Goal: Transaction & Acquisition: Purchase product/service

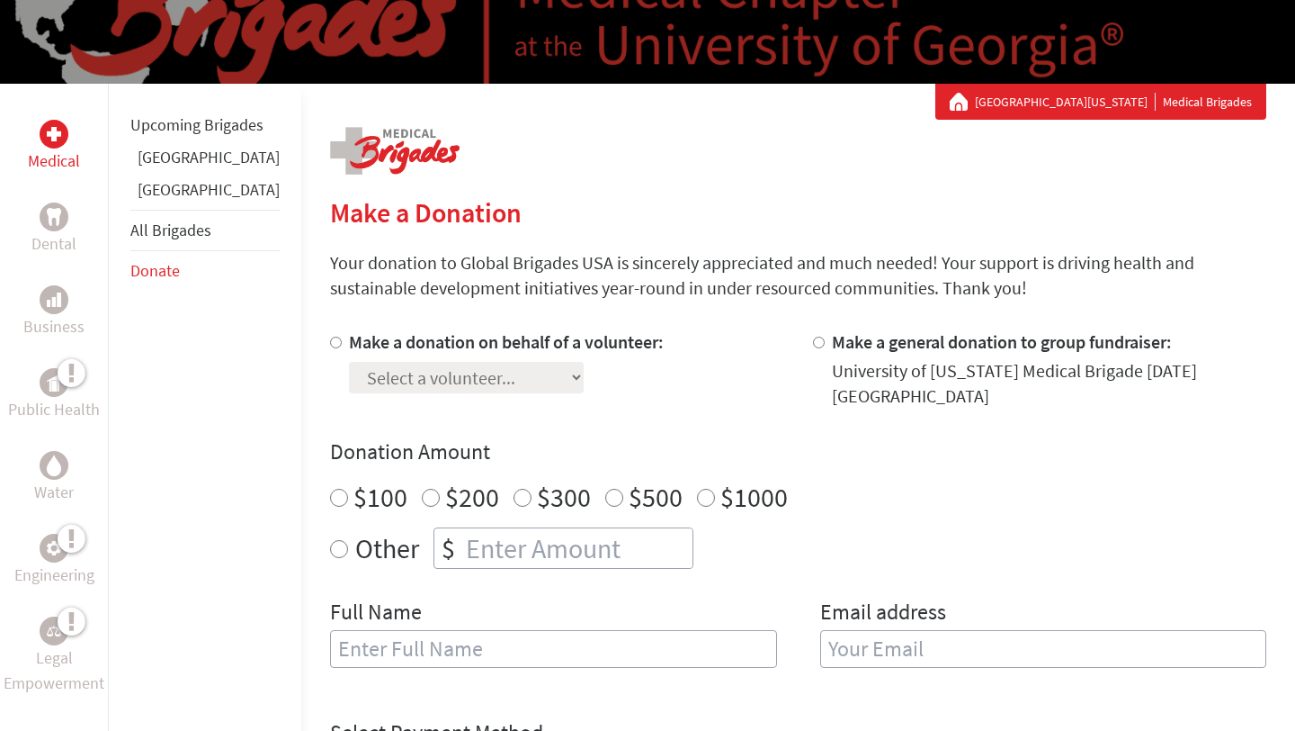
scroll to position [186, 0]
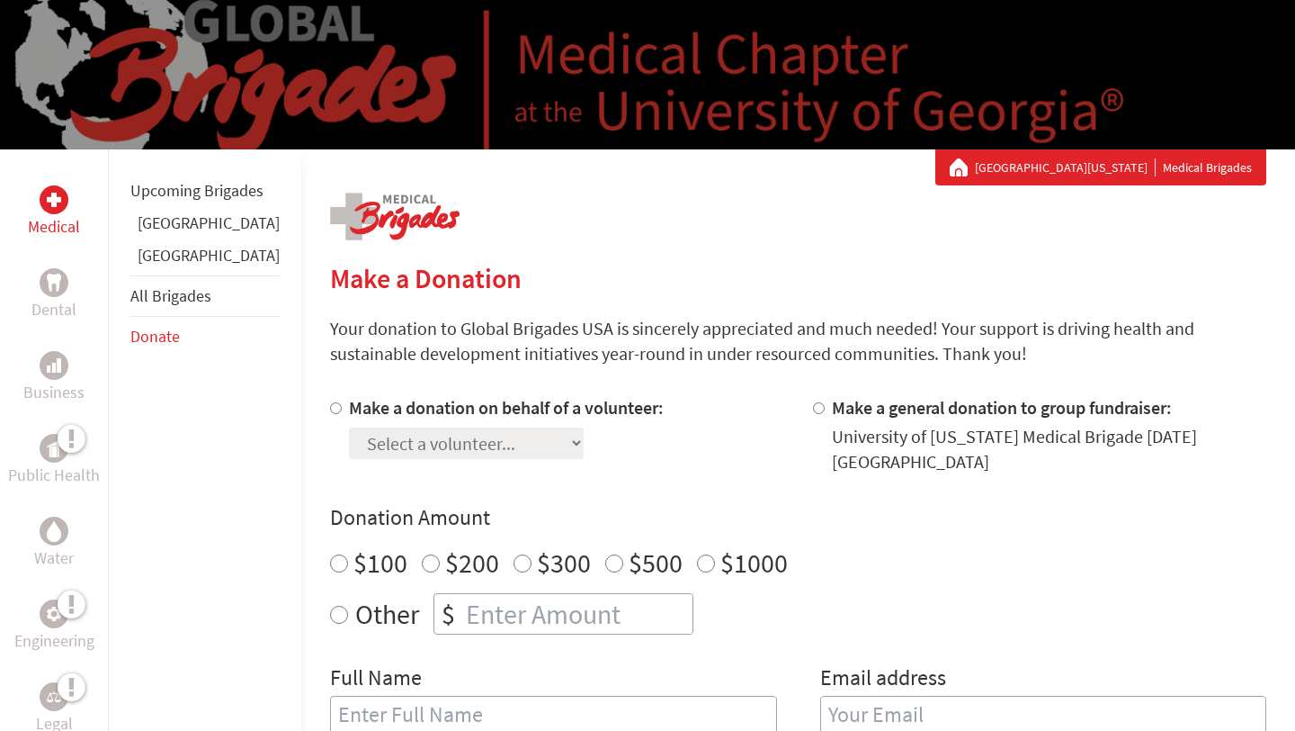
click at [412, 426] on div "Select a volunteer... [PERSON_NAME] [PERSON_NAME] [PERSON_NAME] [PERSON_NAME] […" at bounding box center [506, 439] width 315 height 39
click at [408, 404] on label "Make a donation on behalf of a volunteer:" at bounding box center [506, 407] width 315 height 22
click at [342, 404] on input "Make a donation on behalf of a volunteer:" at bounding box center [336, 408] width 12 height 12
radio input "true"
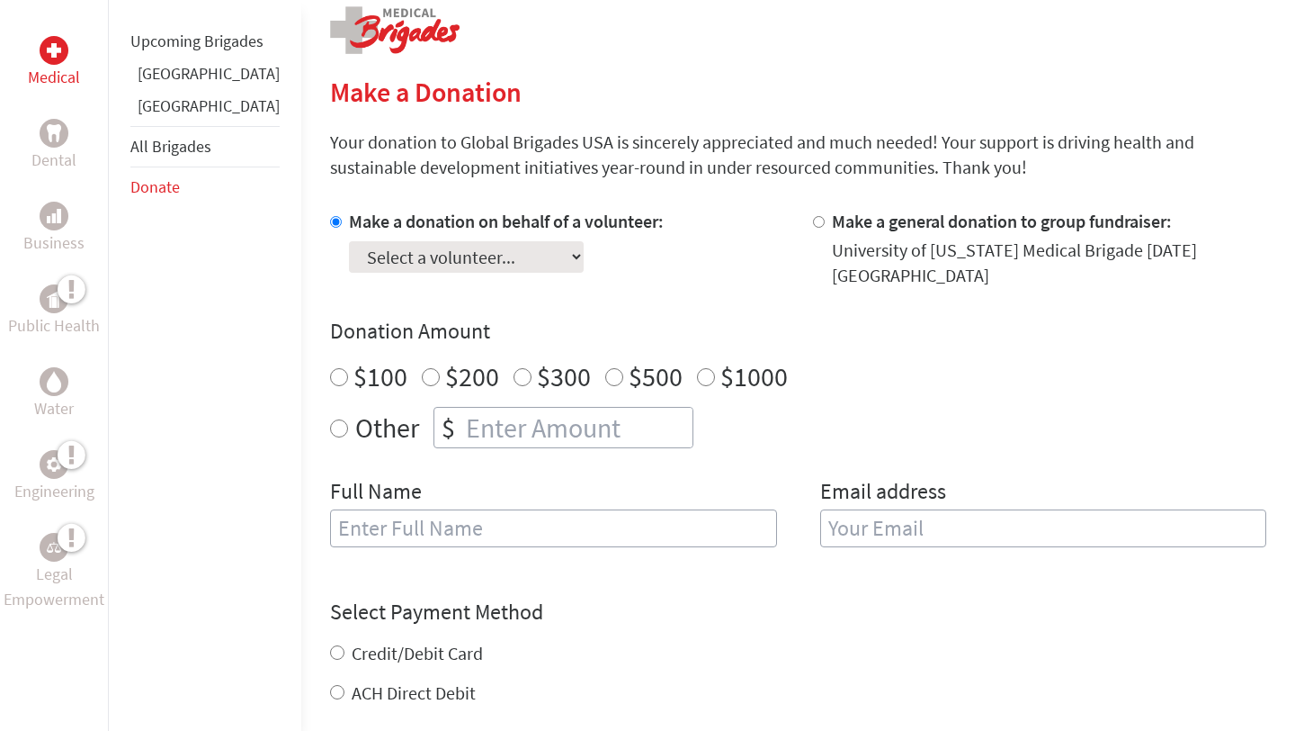
scroll to position [386, 0]
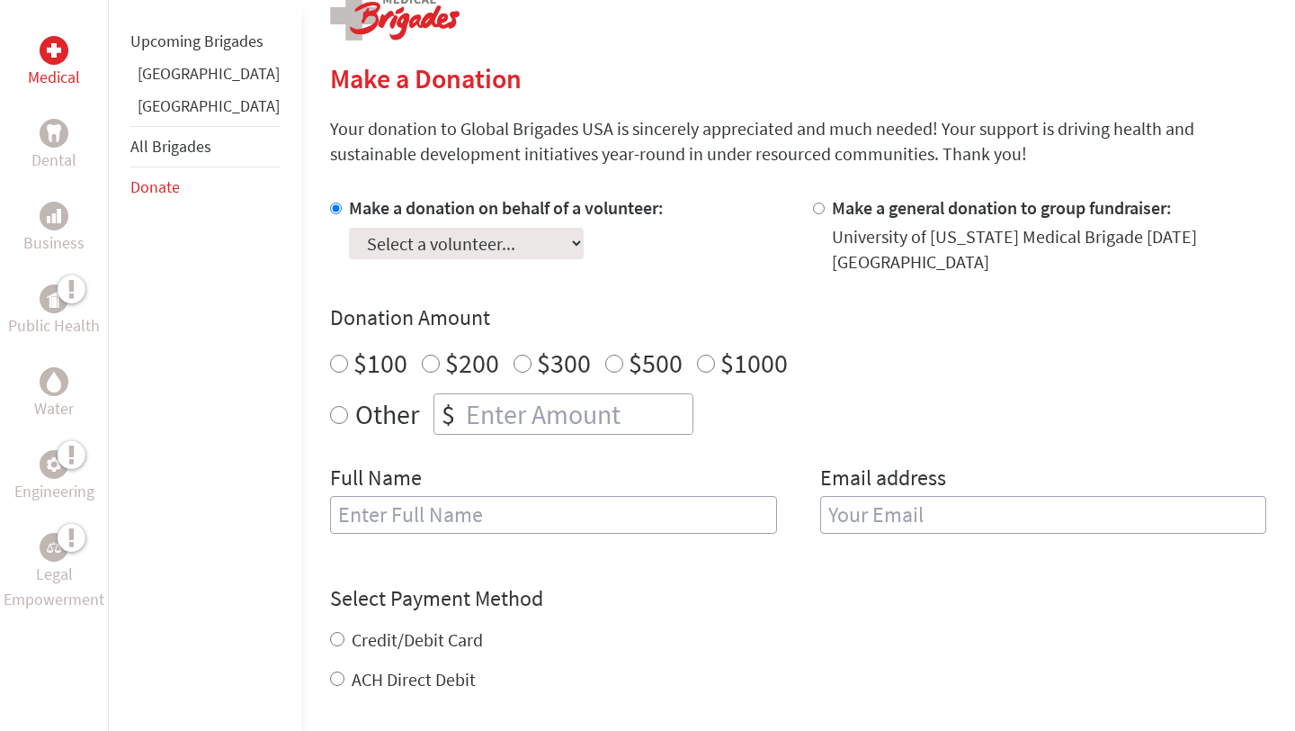
click at [426, 251] on select "Select a volunteer... [PERSON_NAME] [PERSON_NAME] [PERSON_NAME] [PERSON_NAME] […" at bounding box center [466, 243] width 235 height 31
select select "8DEA565C-AC47-11EE-A832-42010A8A0058"
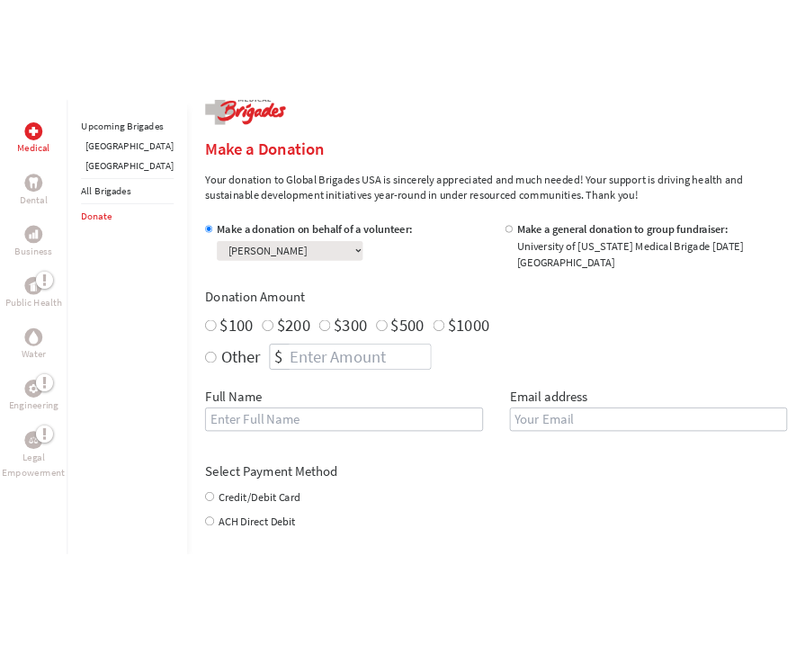
scroll to position [331, 0]
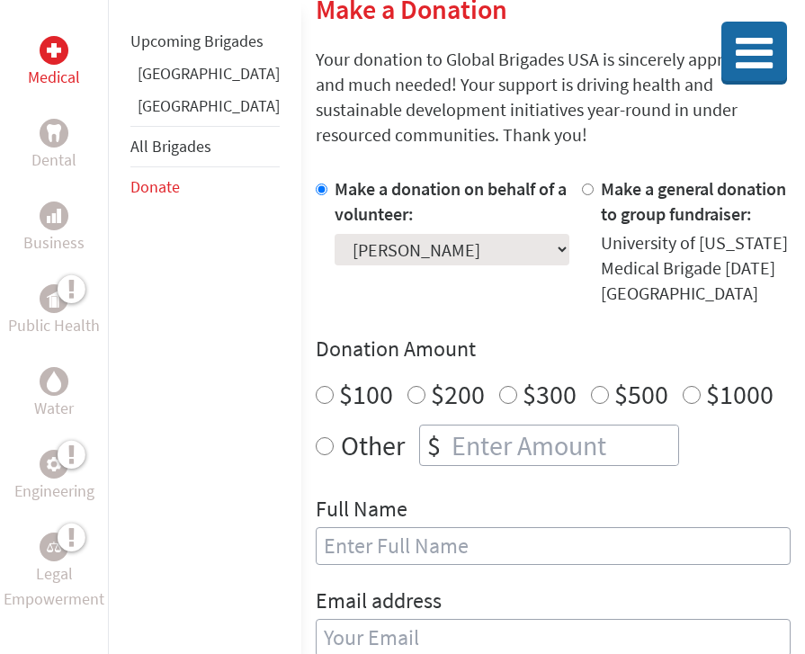
click at [316, 425] on div "Other $" at bounding box center [553, 445] width 475 height 41
click at [316, 437] on input "Other" at bounding box center [325, 446] width 18 height 18
radio input "true"
click at [448, 426] on input "number" at bounding box center [563, 446] width 230 height 40
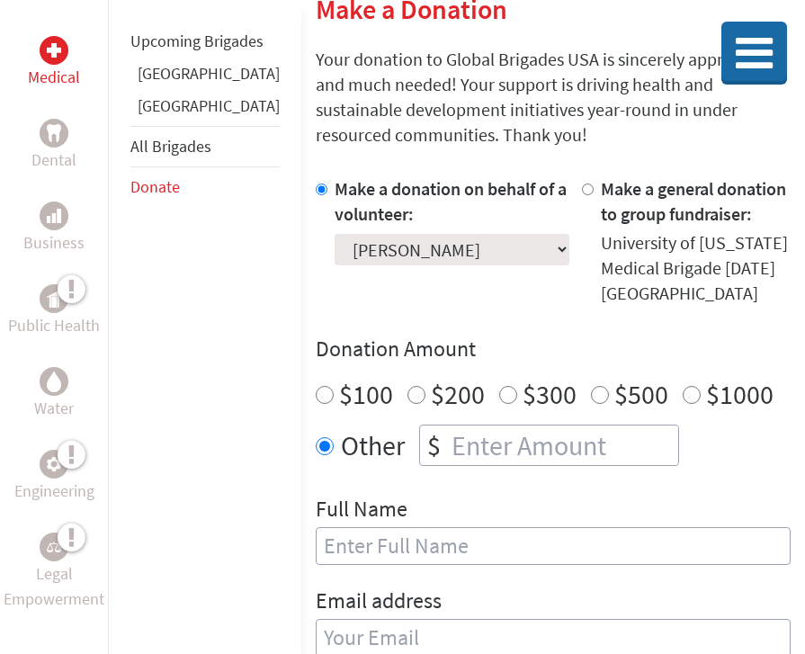
click at [478, 426] on input "number" at bounding box center [563, 446] width 230 height 40
type input "1220"
type input "S"
type input "[PERSON_NAME]"
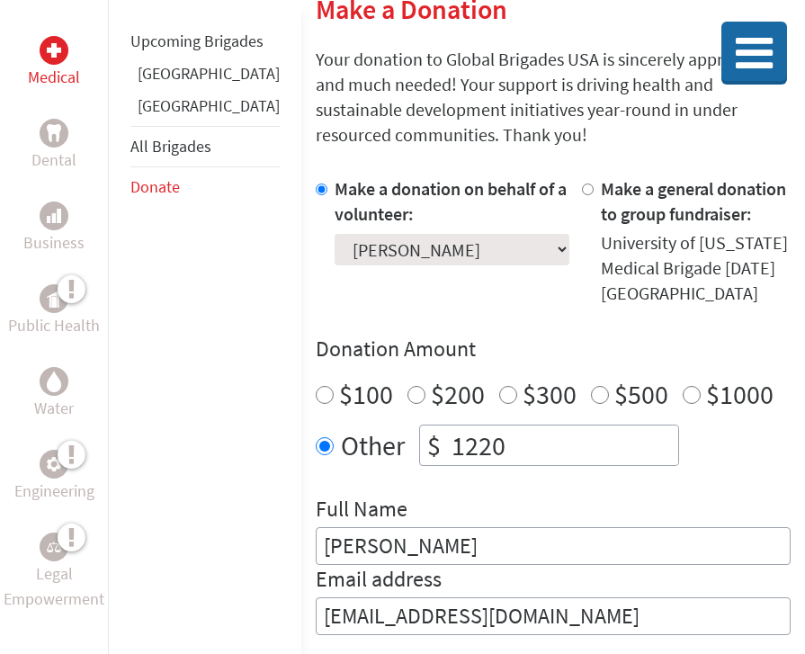
scroll to position [623, 0]
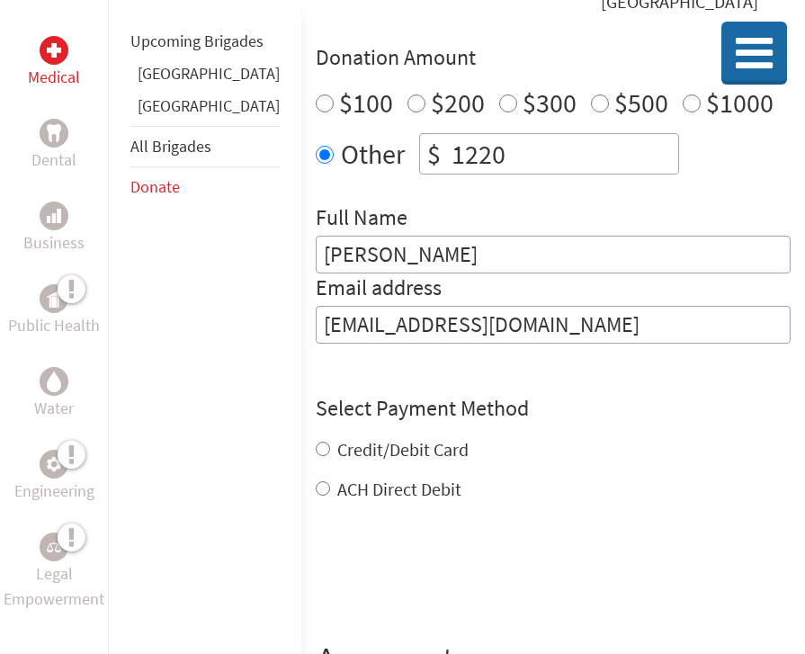
type input "[EMAIL_ADDRESS][DOMAIN_NAME]"
click at [364, 437] on div "Credit/Debit Card ACH Direct Debit" at bounding box center [553, 469] width 475 height 65
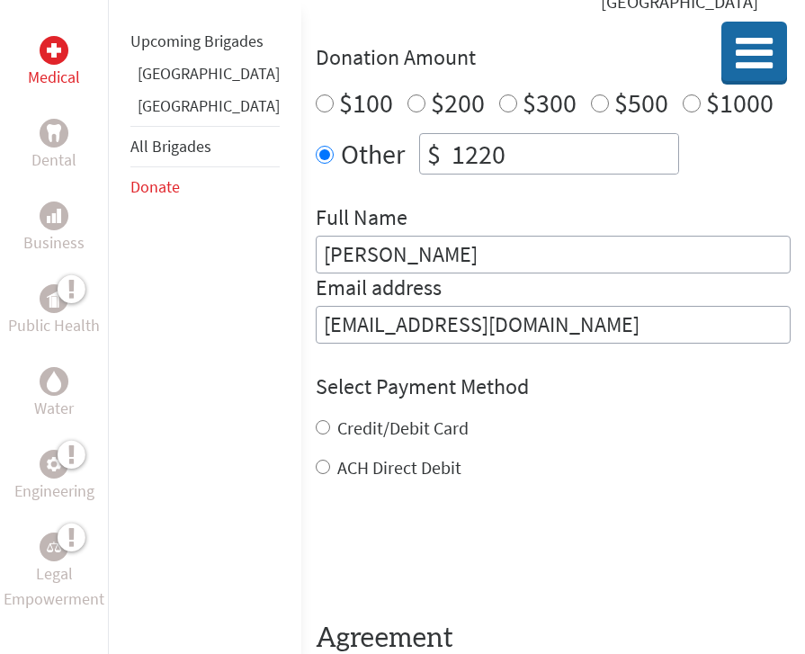
click at [354, 417] on label "Credit/Debit Card" at bounding box center [402, 428] width 131 height 22
click at [330, 420] on input "Credit/Debit Card" at bounding box center [323, 427] width 14 height 14
radio input "true"
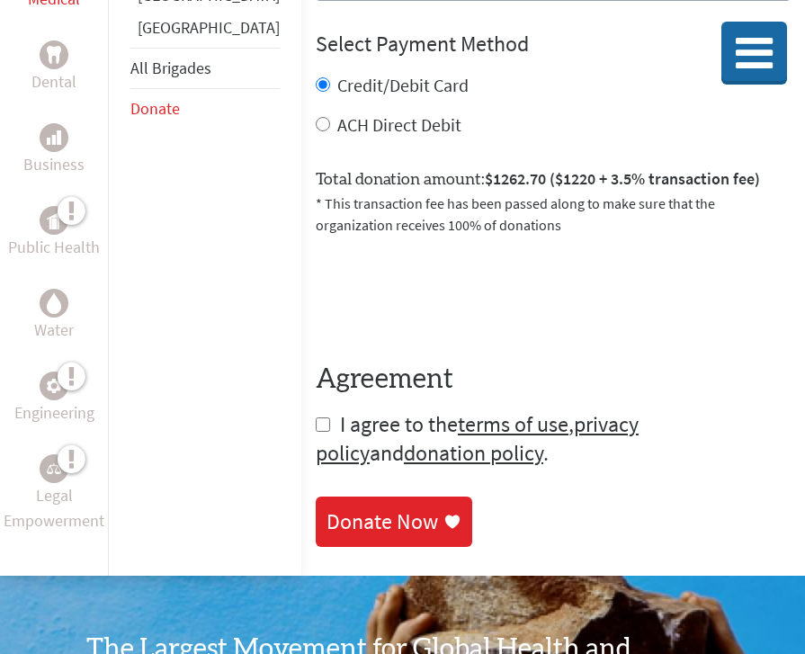
scroll to position [994, 0]
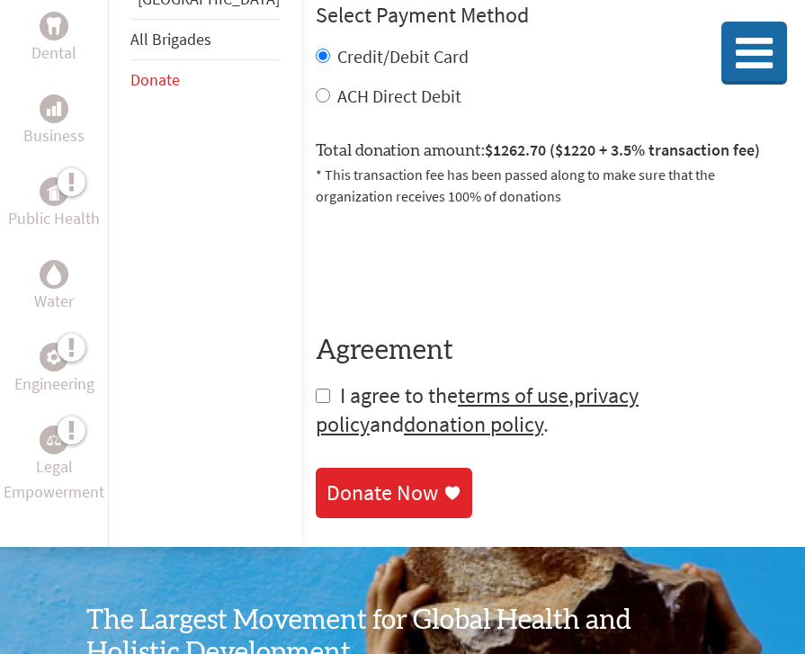
click at [316, 381] on span "I agree to the terms of use , privacy policy and donation policy ." at bounding box center [477, 409] width 323 height 57
click at [316, 389] on input "checkbox" at bounding box center [323, 396] width 14 height 14
checkbox input "true"
click at [327, 480] on div "Donate Now" at bounding box center [383, 494] width 112 height 29
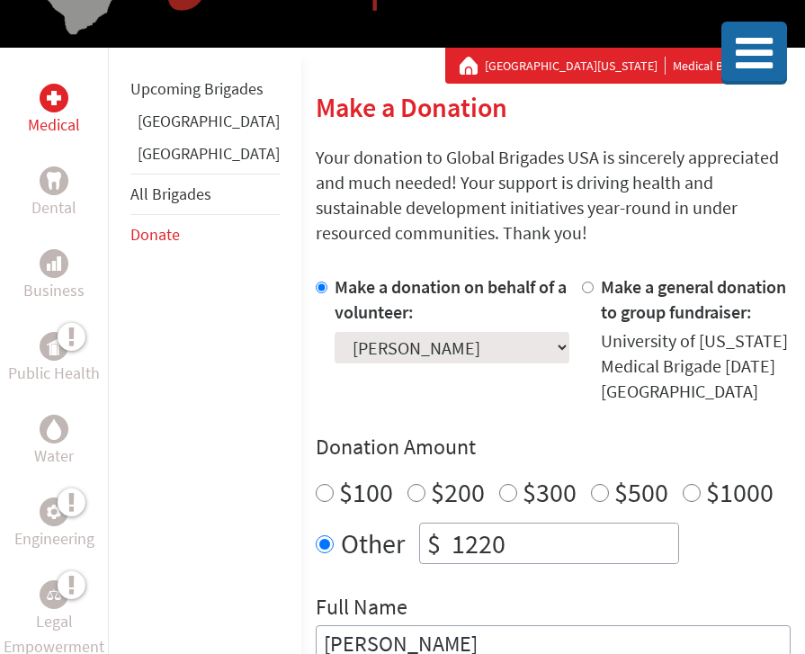
scroll to position [287, 0]
